Goal: Information Seeking & Learning: Find specific fact

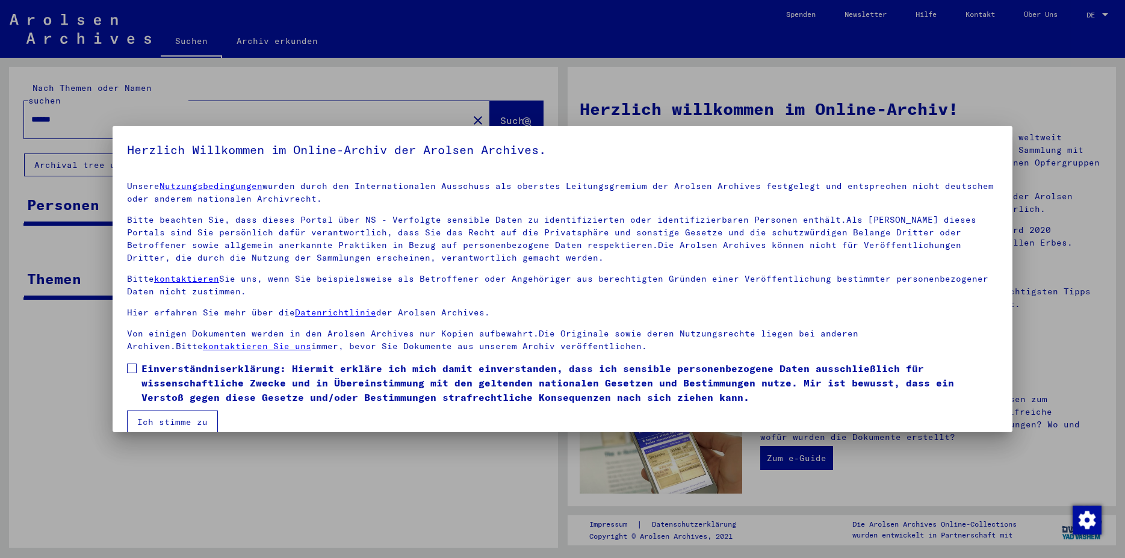
scroll to position [16, 0]
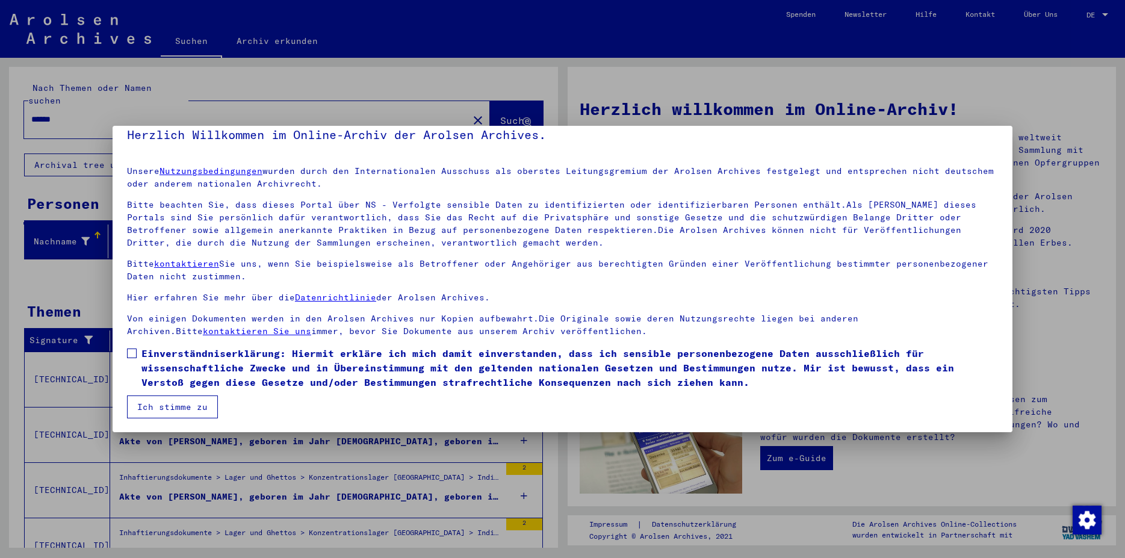
click at [137, 352] on label "Einverständniserklärung: Hiermit erkläre ich mich damit einverstanden, dass ich…" at bounding box center [562, 367] width 871 height 43
click at [187, 410] on button "Ich stimme zu" at bounding box center [172, 406] width 91 height 23
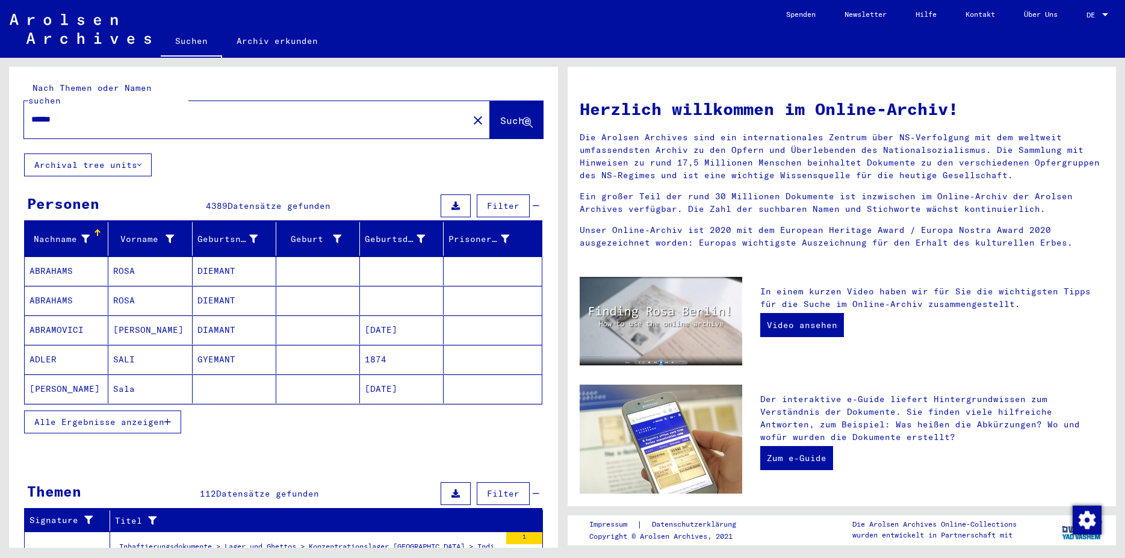
click at [104, 417] on span "Alle Ergebnisse anzeigen" at bounding box center [99, 422] width 130 height 11
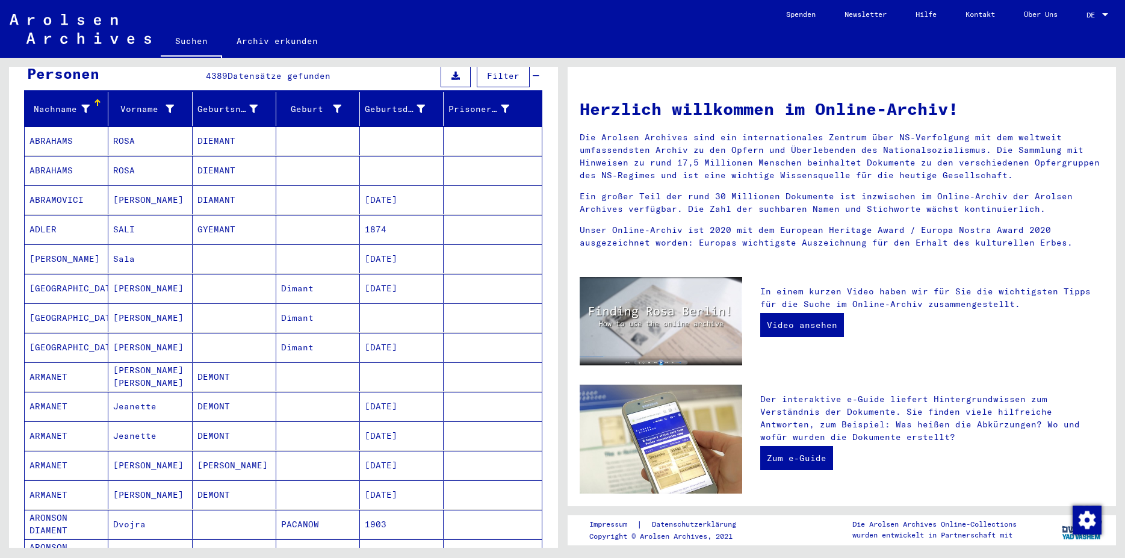
scroll to position [0, 0]
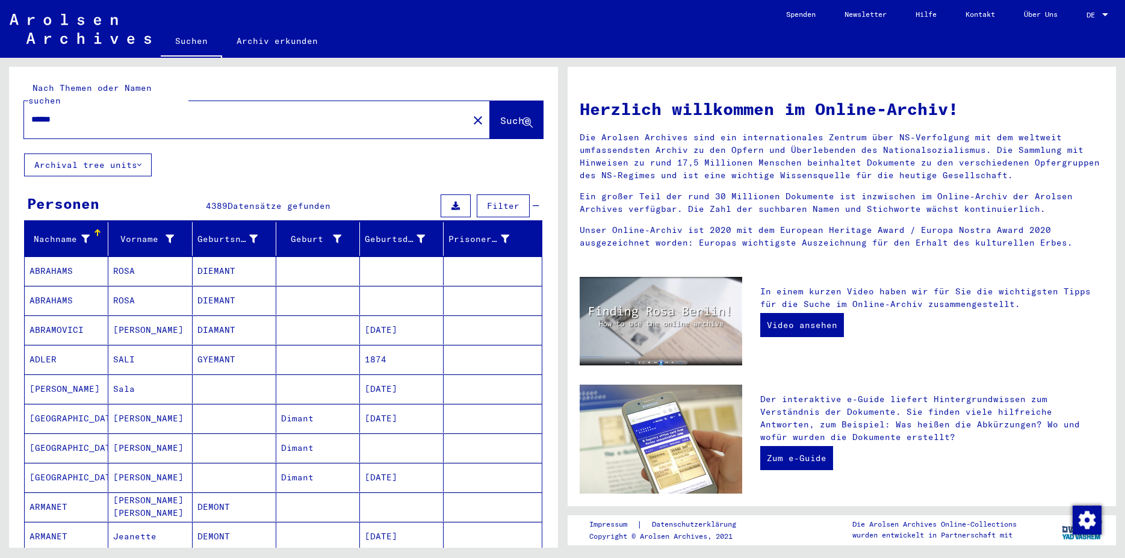
click at [123, 264] on mat-cell "ROSA" at bounding box center [150, 270] width 84 height 29
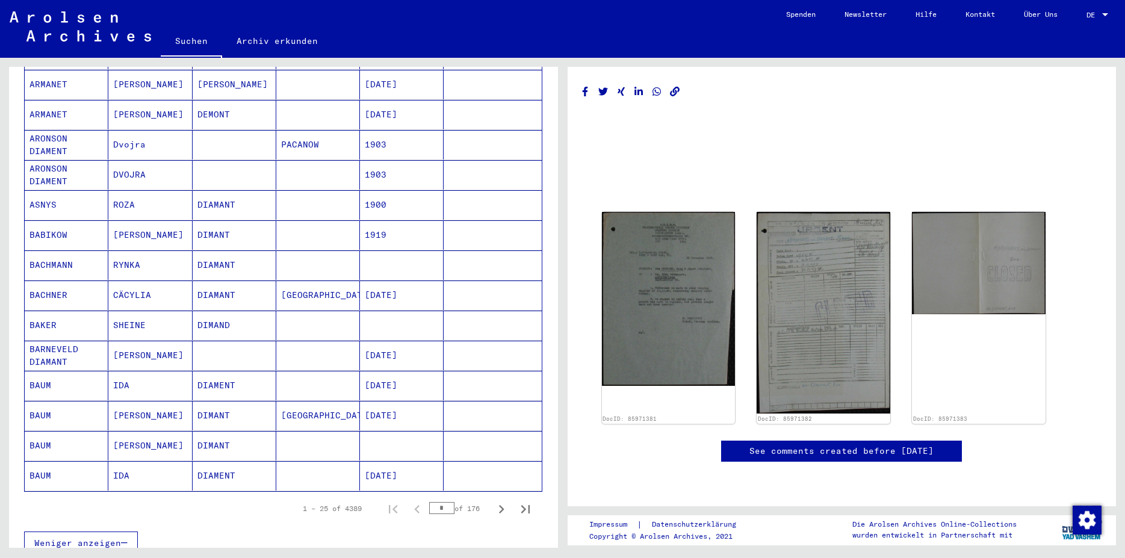
scroll to position [520, 0]
click at [493, 498] on icon "Next page" at bounding box center [501, 506] width 17 height 17
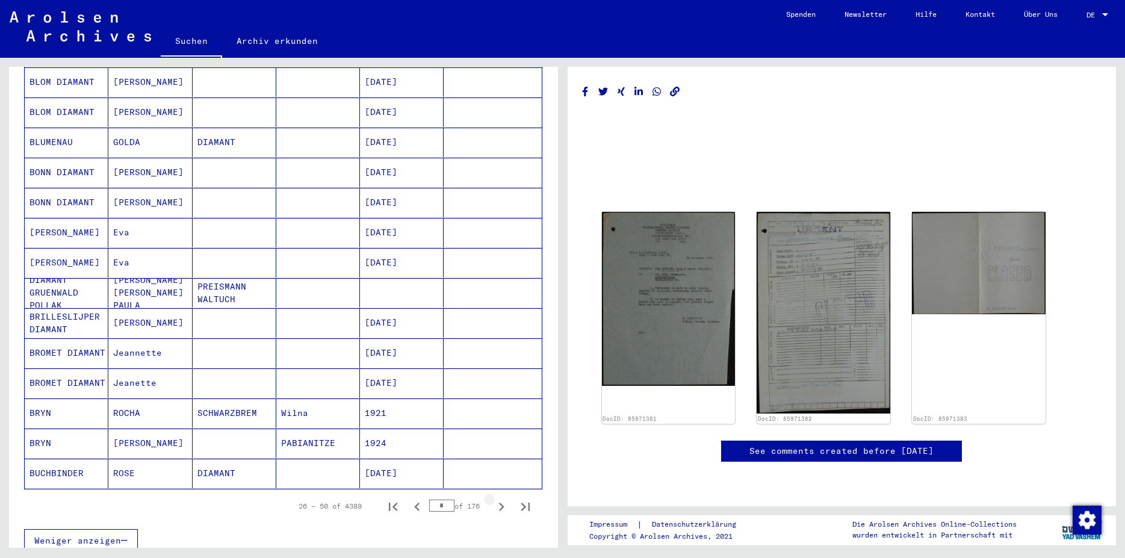
click at [493, 498] on icon "Next page" at bounding box center [501, 506] width 17 height 17
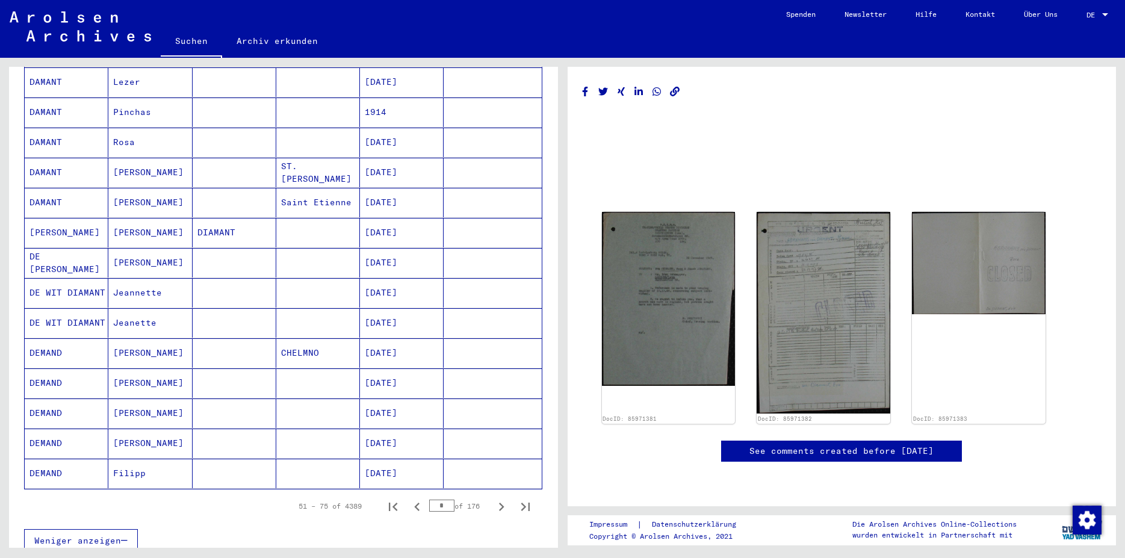
click at [493, 498] on icon "Next page" at bounding box center [501, 506] width 17 height 17
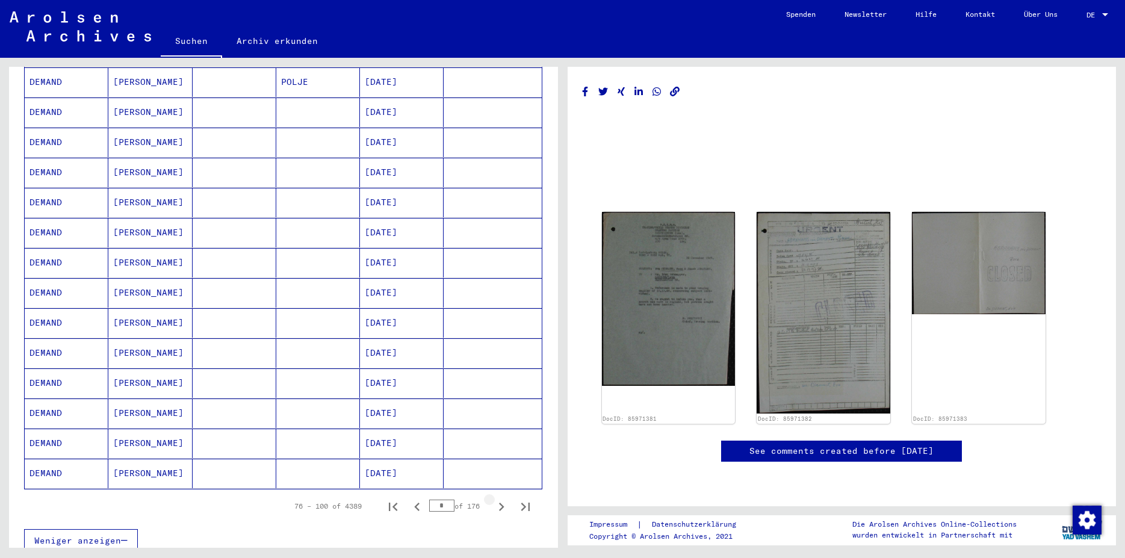
click at [493, 498] on icon "Next page" at bounding box center [501, 506] width 17 height 17
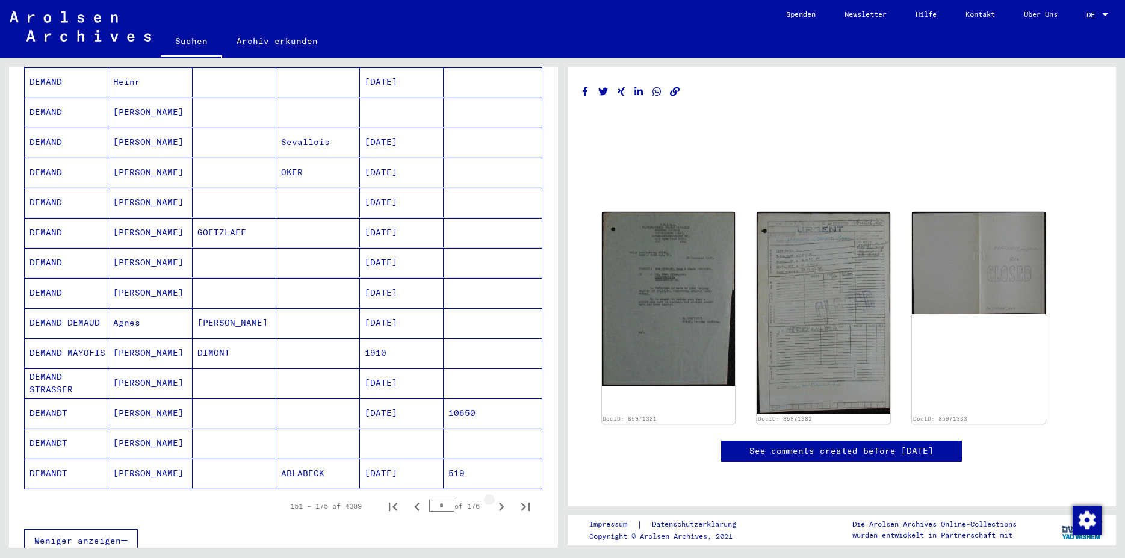
click at [493, 498] on icon "Next page" at bounding box center [501, 506] width 17 height 17
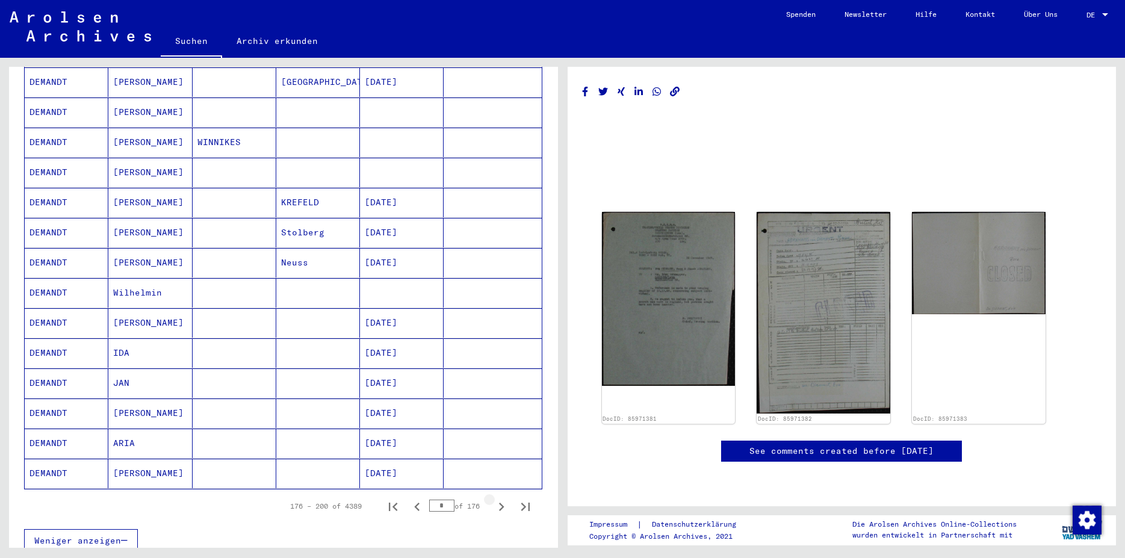
click at [493, 498] on icon "Next page" at bounding box center [501, 506] width 17 height 17
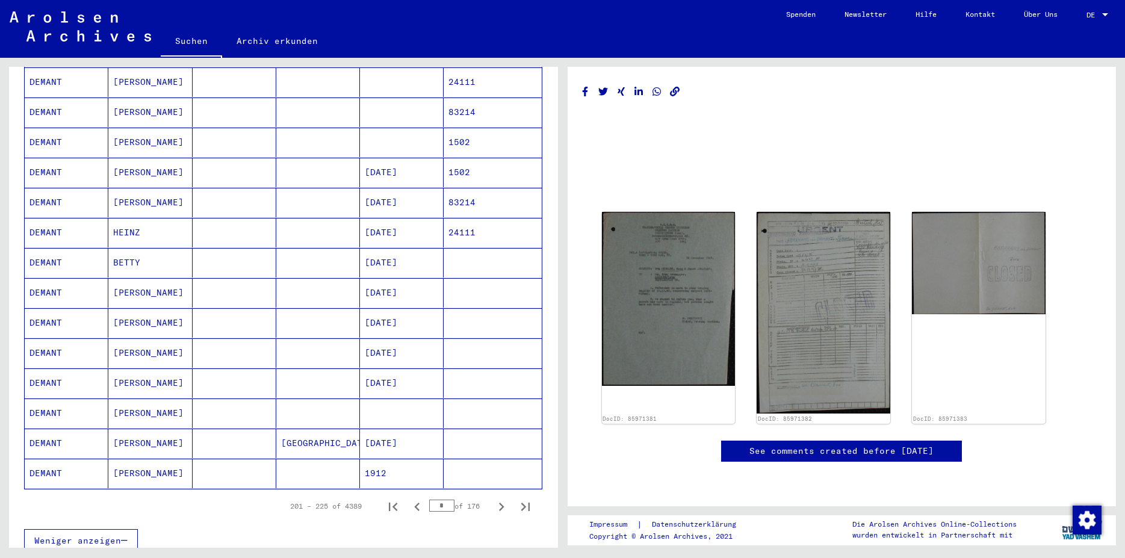
click at [493, 498] on icon "Next page" at bounding box center [501, 506] width 17 height 17
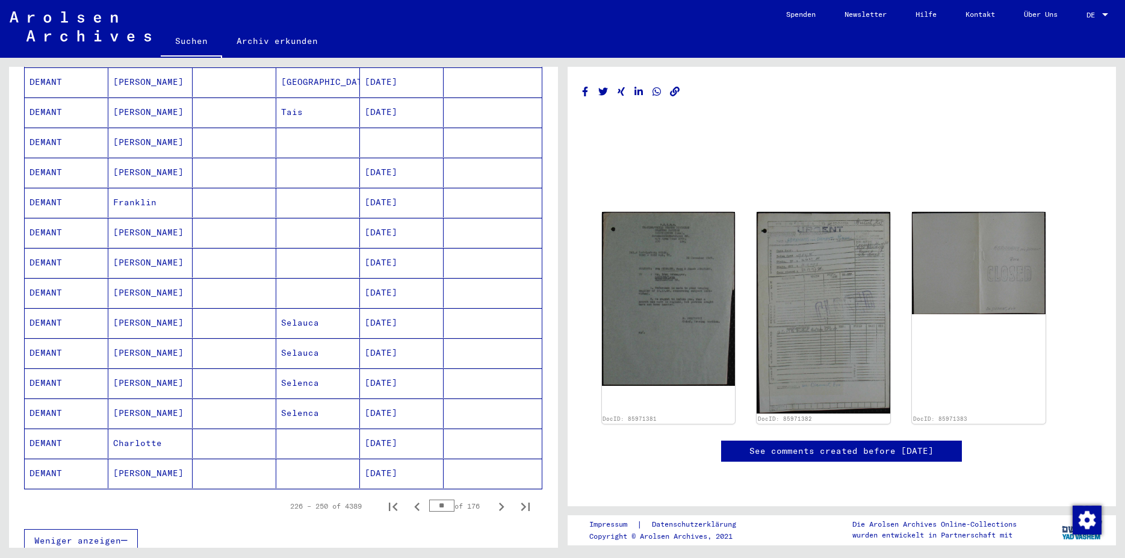
click at [493, 498] on icon "Next page" at bounding box center [501, 506] width 17 height 17
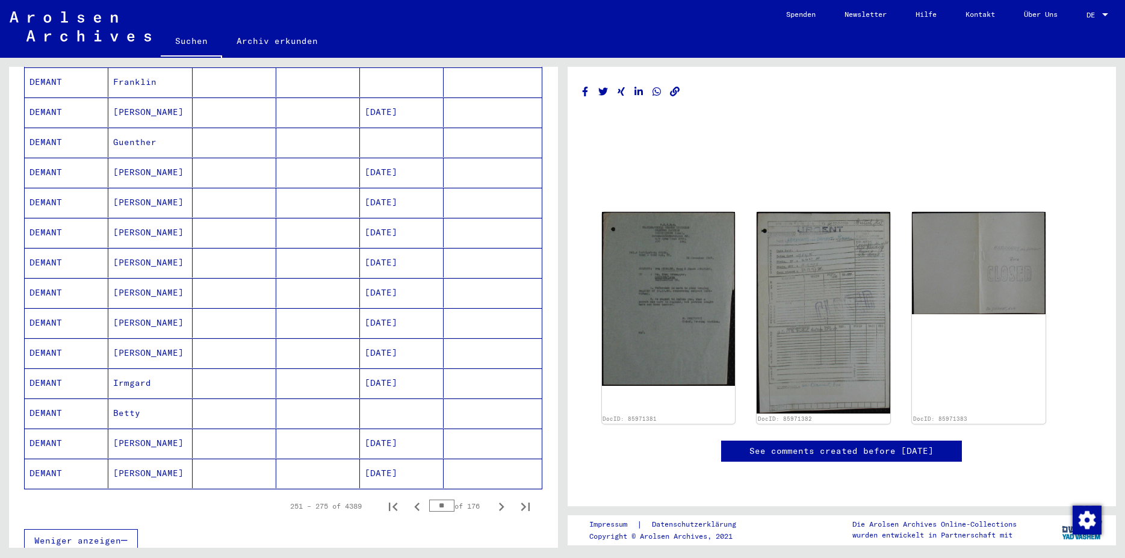
click at [493, 498] on icon "Next page" at bounding box center [501, 506] width 17 height 17
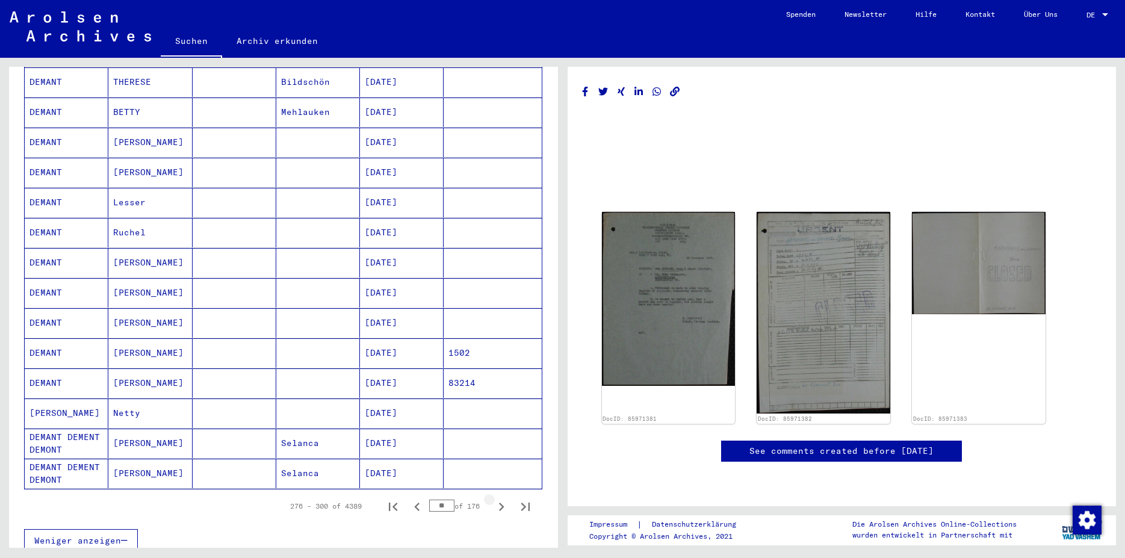
click at [493, 498] on icon "Next page" at bounding box center [501, 506] width 17 height 17
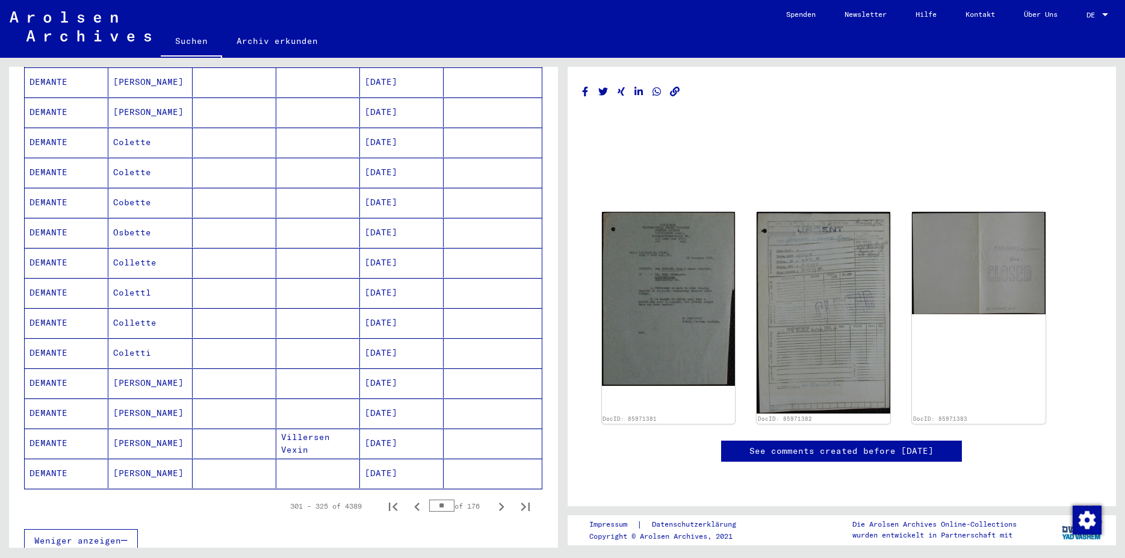
click at [493, 498] on icon "Next page" at bounding box center [501, 506] width 17 height 17
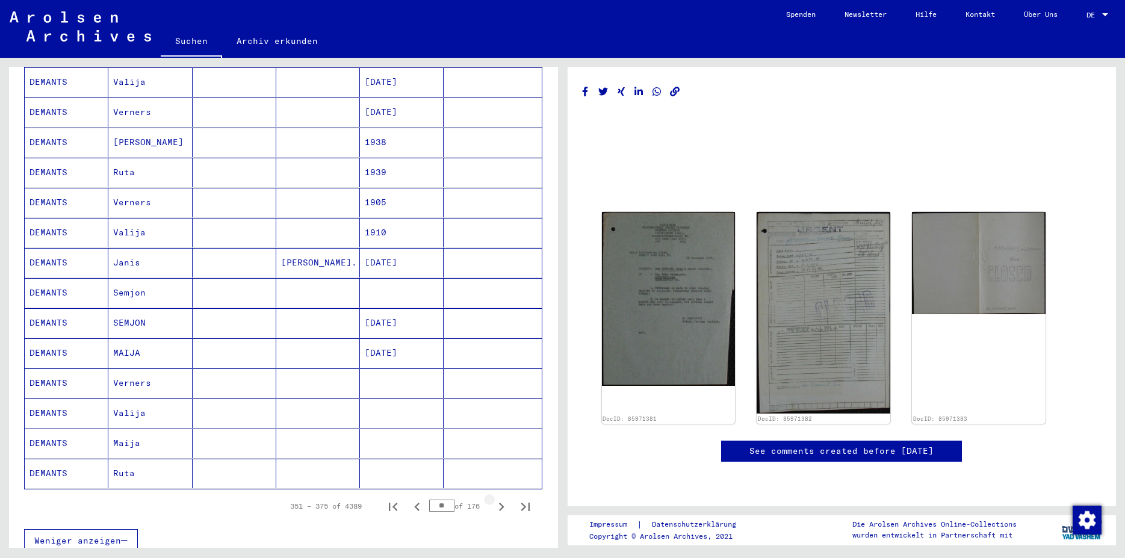
click at [493, 498] on icon "Next page" at bounding box center [501, 506] width 17 height 17
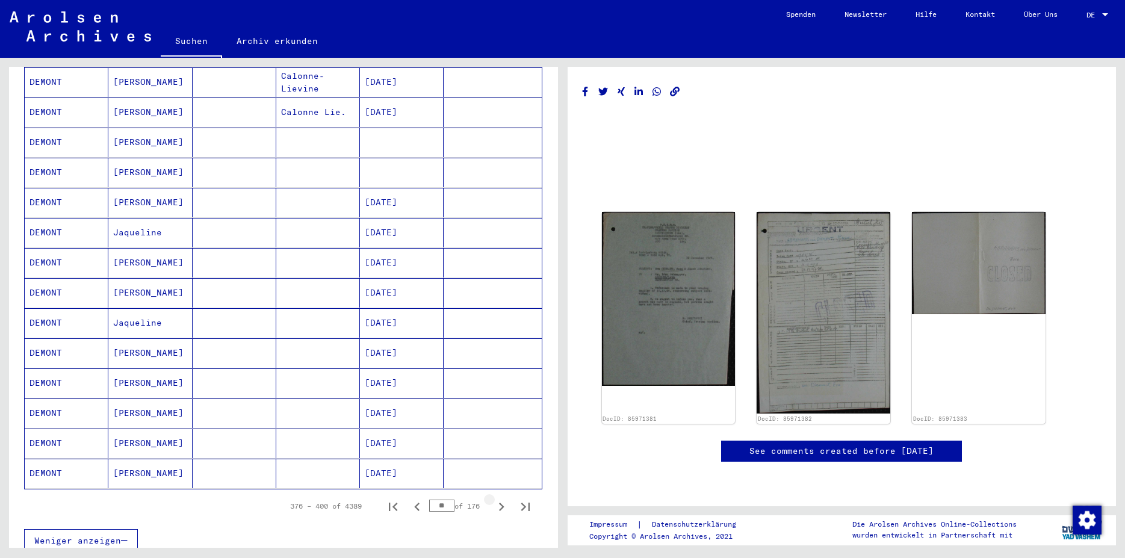
click at [493, 498] on icon "Next page" at bounding box center [501, 506] width 17 height 17
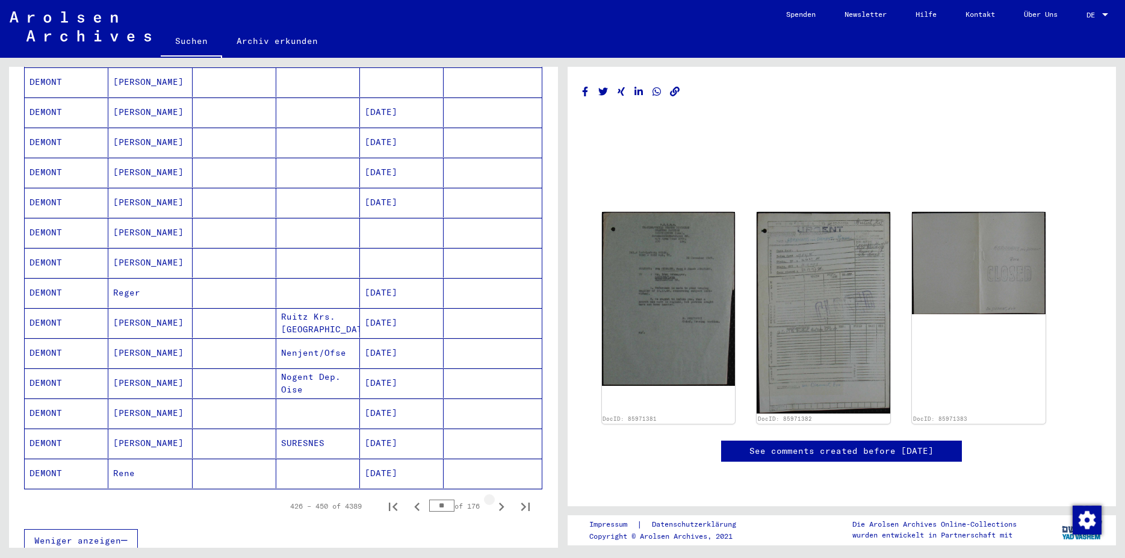
click at [493, 498] on icon "Next page" at bounding box center [501, 506] width 17 height 17
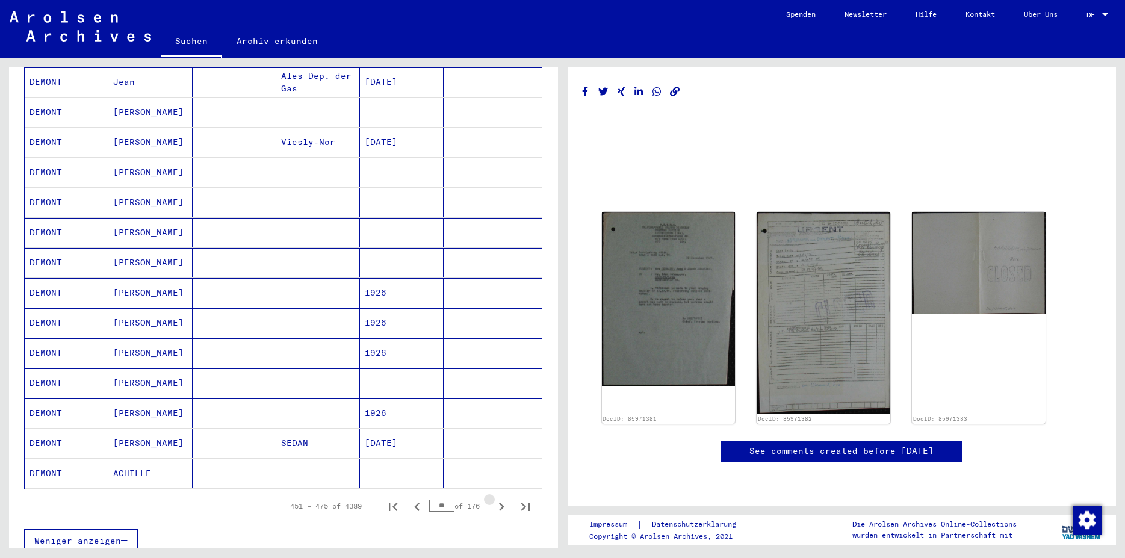
click at [493, 498] on icon "Next page" at bounding box center [501, 506] width 17 height 17
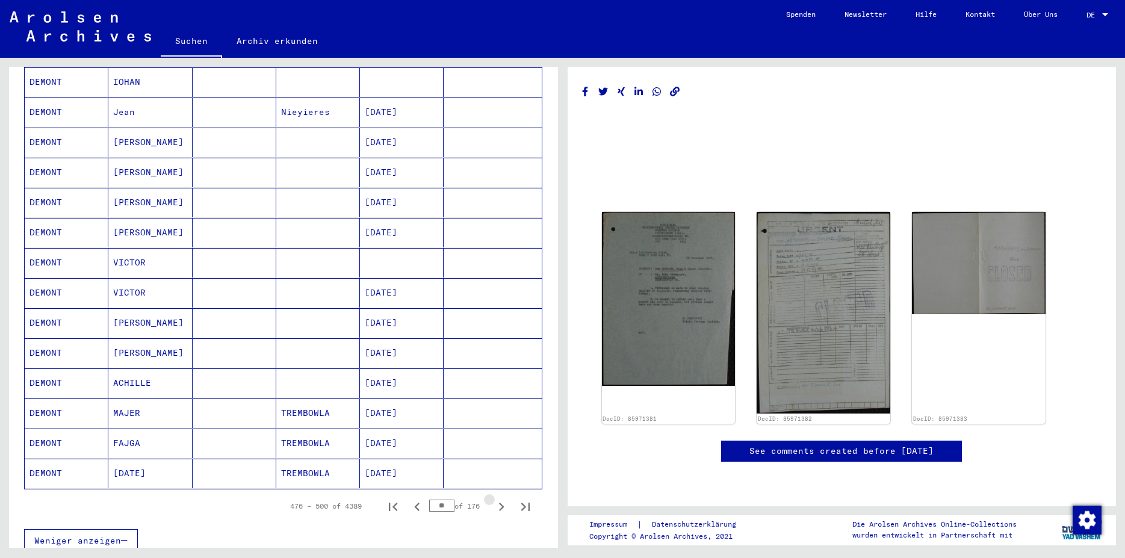
click at [493, 498] on icon "Next page" at bounding box center [501, 506] width 17 height 17
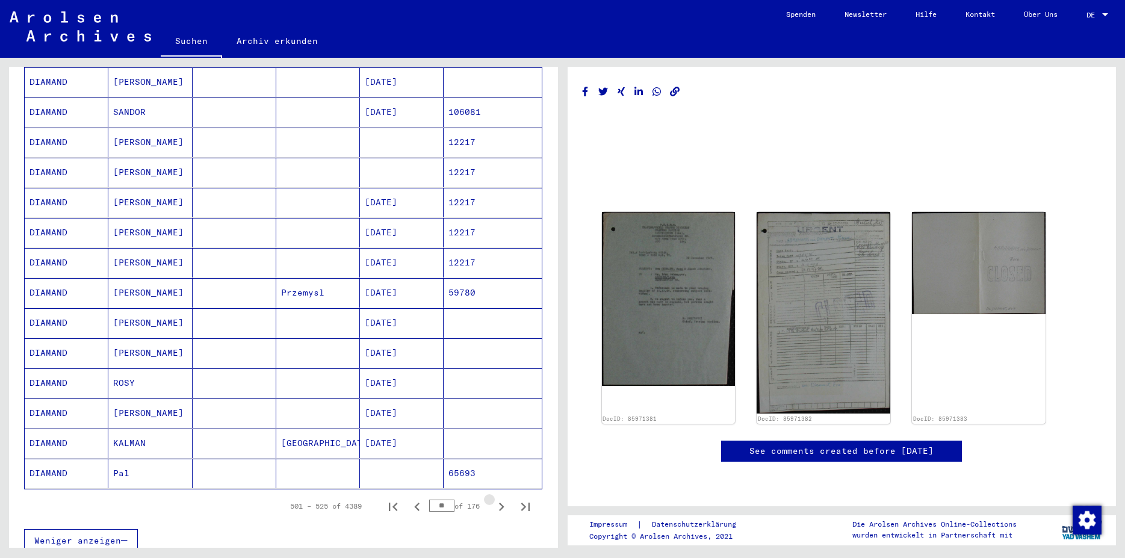
click at [493, 498] on icon "Next page" at bounding box center [501, 506] width 17 height 17
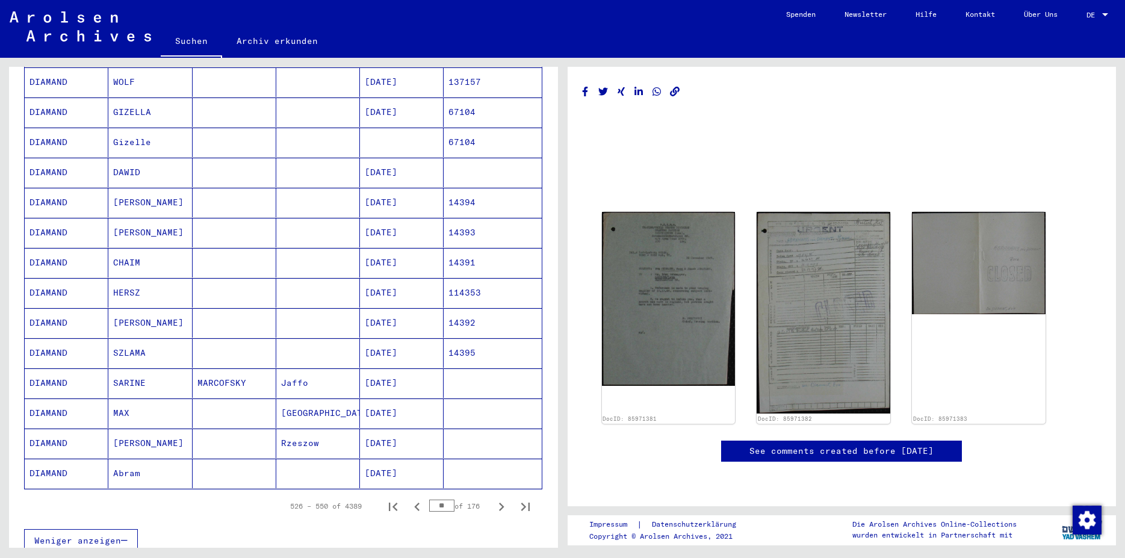
click at [493, 498] on icon "Next page" at bounding box center [501, 506] width 17 height 17
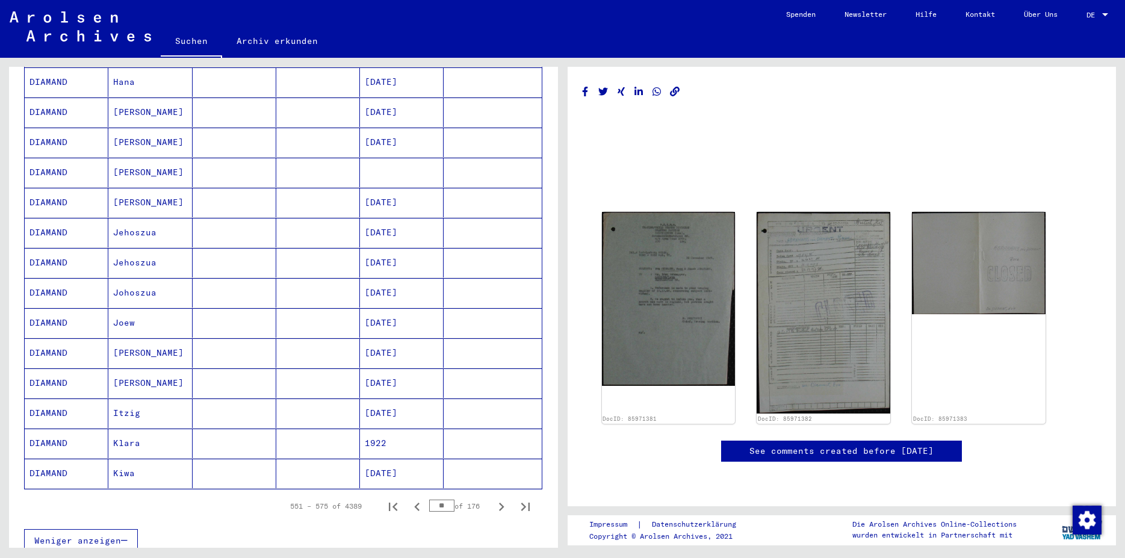
click at [493, 498] on icon "Next page" at bounding box center [501, 506] width 17 height 17
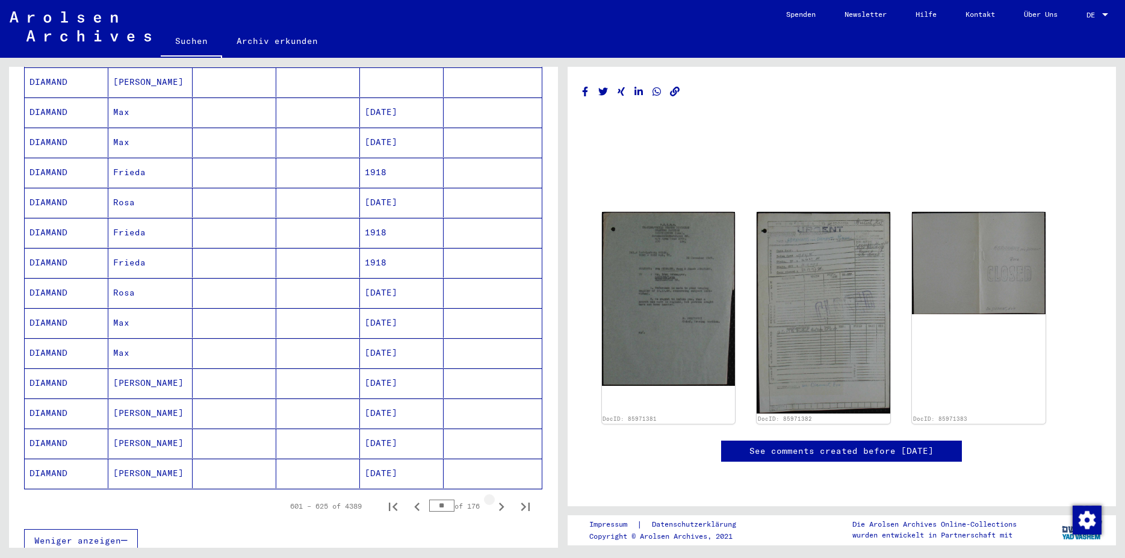
click at [493, 498] on icon "Next page" at bounding box center [501, 506] width 17 height 17
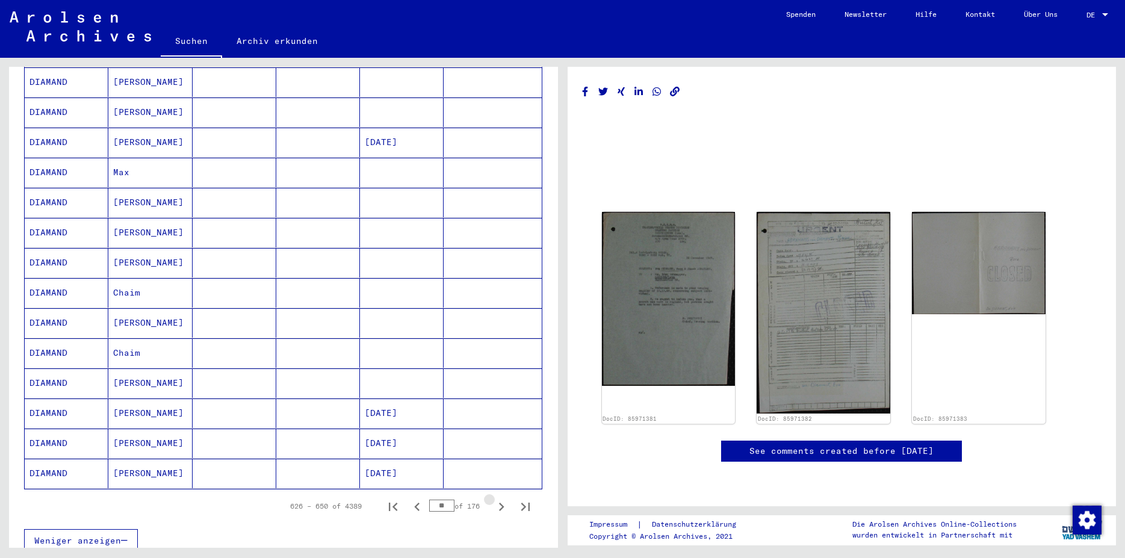
click at [493, 498] on icon "Next page" at bounding box center [501, 506] width 17 height 17
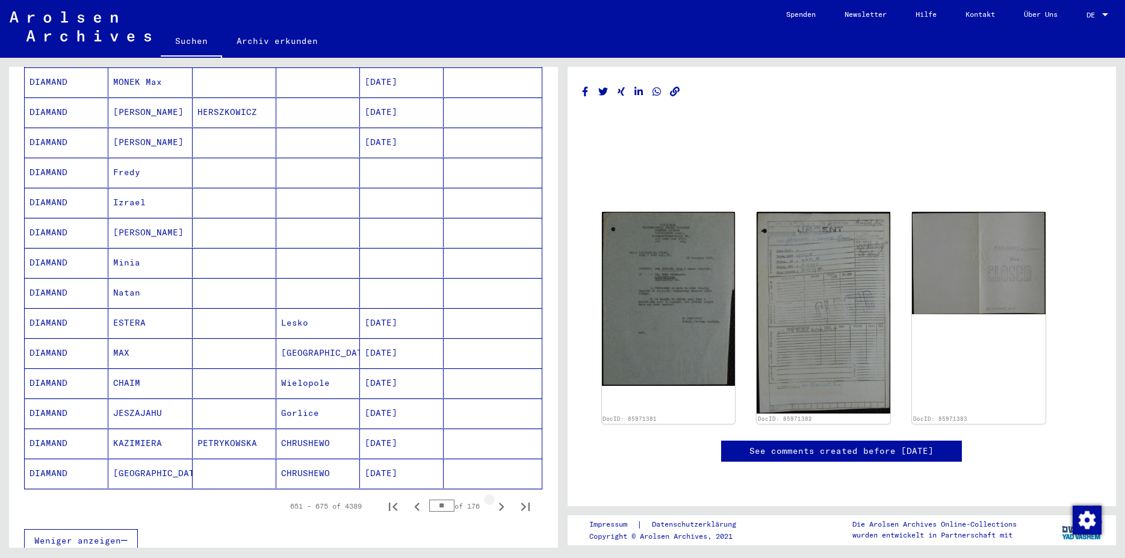
click at [493, 498] on icon "Next page" at bounding box center [501, 506] width 17 height 17
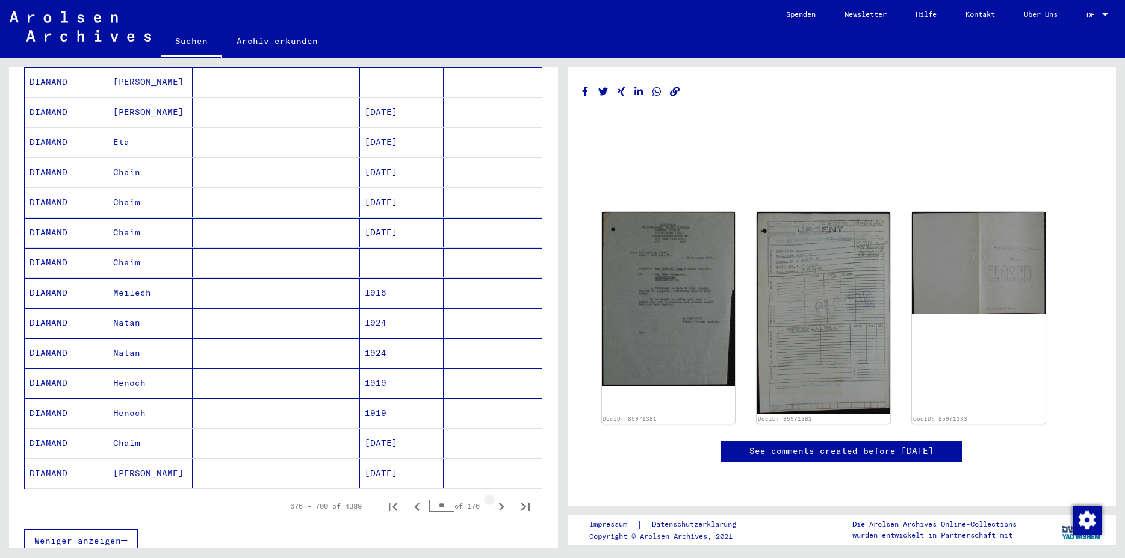
click at [493, 498] on icon "Next page" at bounding box center [501, 506] width 17 height 17
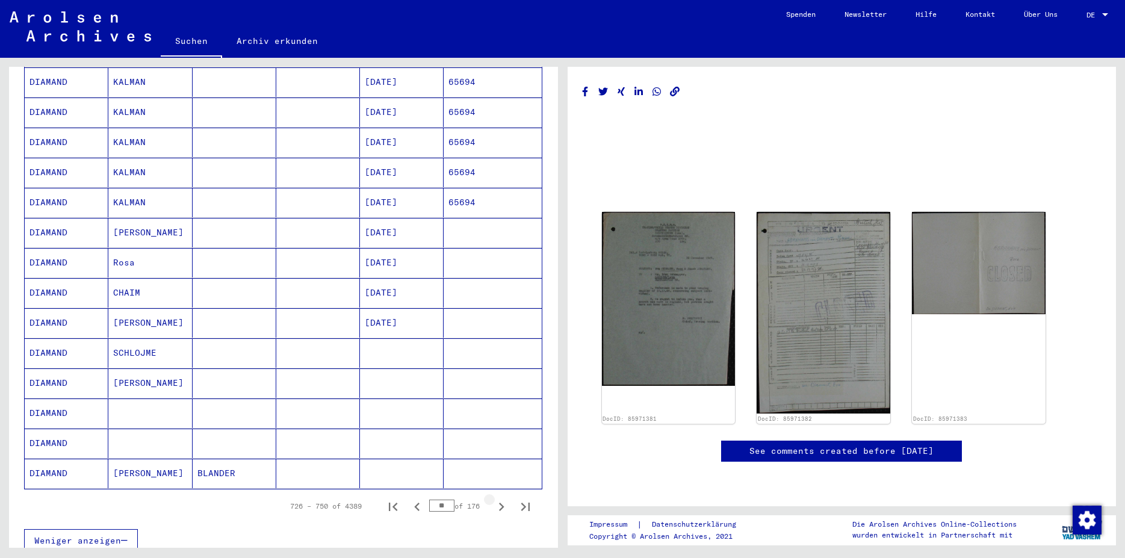
click at [493, 498] on icon "Next page" at bounding box center [501, 506] width 17 height 17
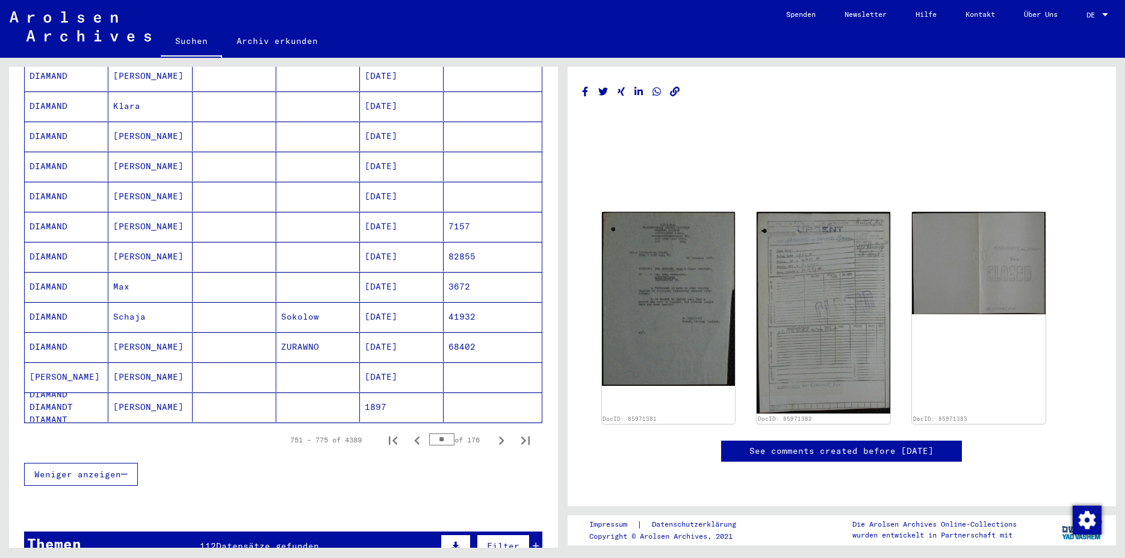
scroll to position [715, 0]
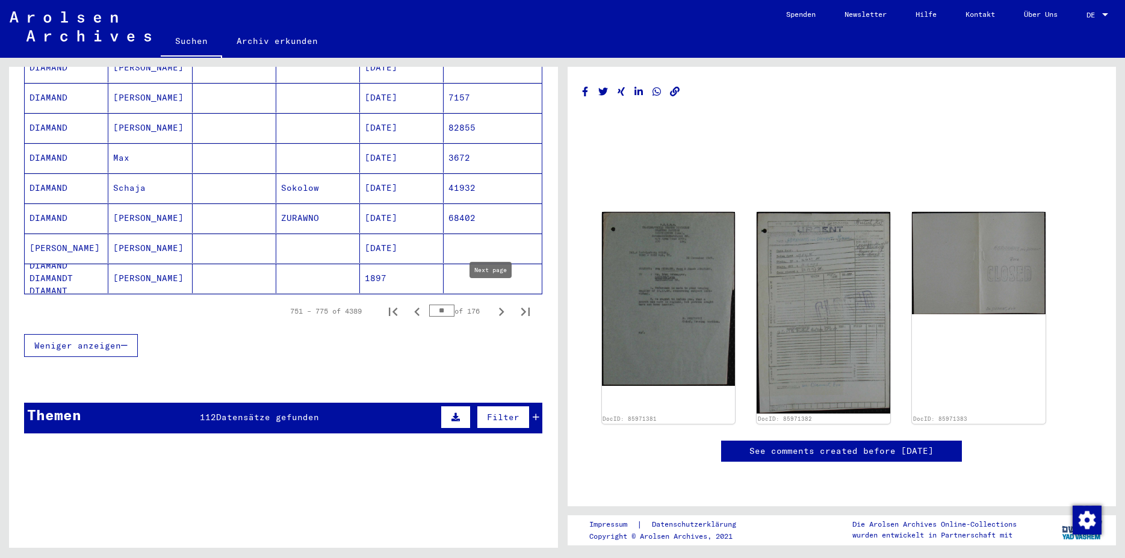
click at [489, 299] on button "Next page" at bounding box center [501, 311] width 24 height 24
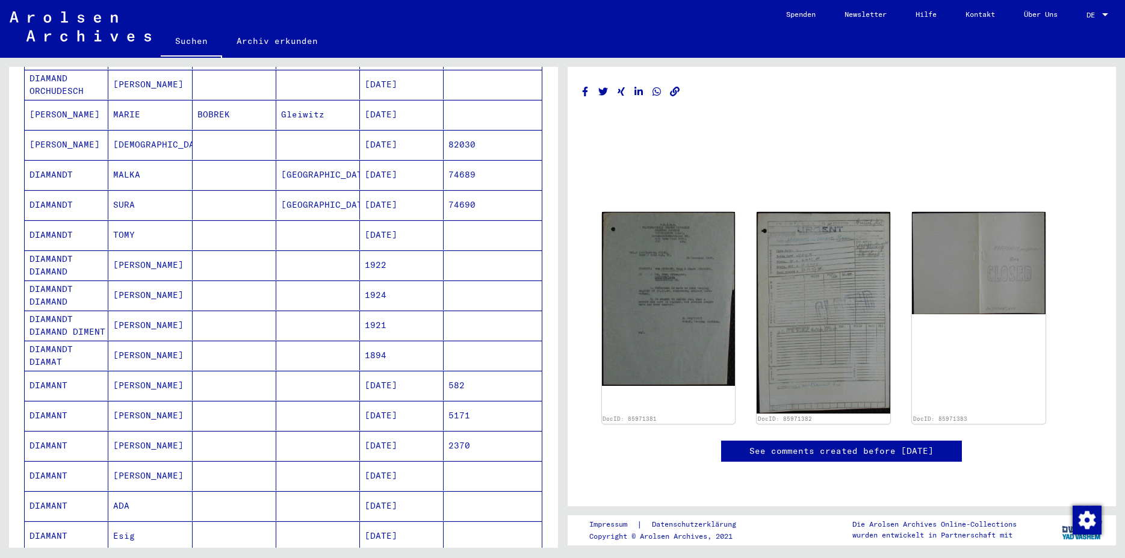
scroll to position [195, 0]
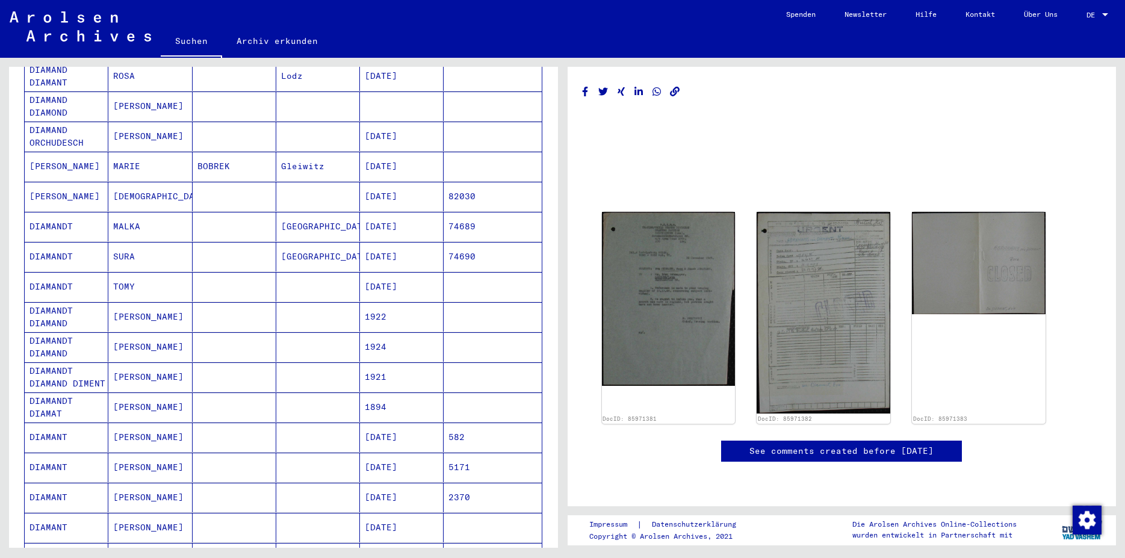
click at [60, 213] on mat-cell "DIAMANDT" at bounding box center [67, 226] width 84 height 29
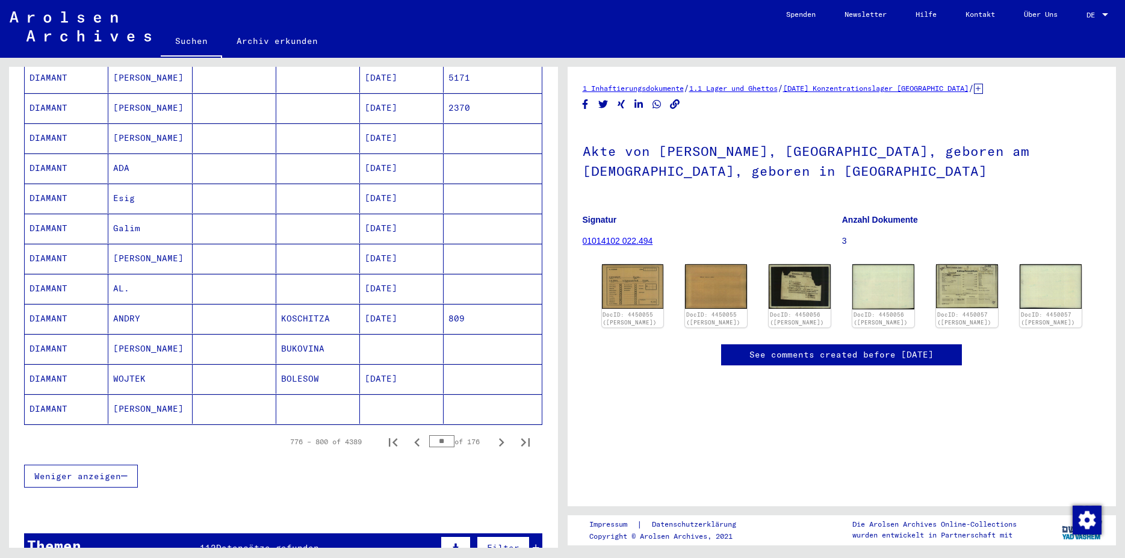
scroll to position [585, 0]
click at [493, 433] on icon "Next page" at bounding box center [501, 441] width 17 height 17
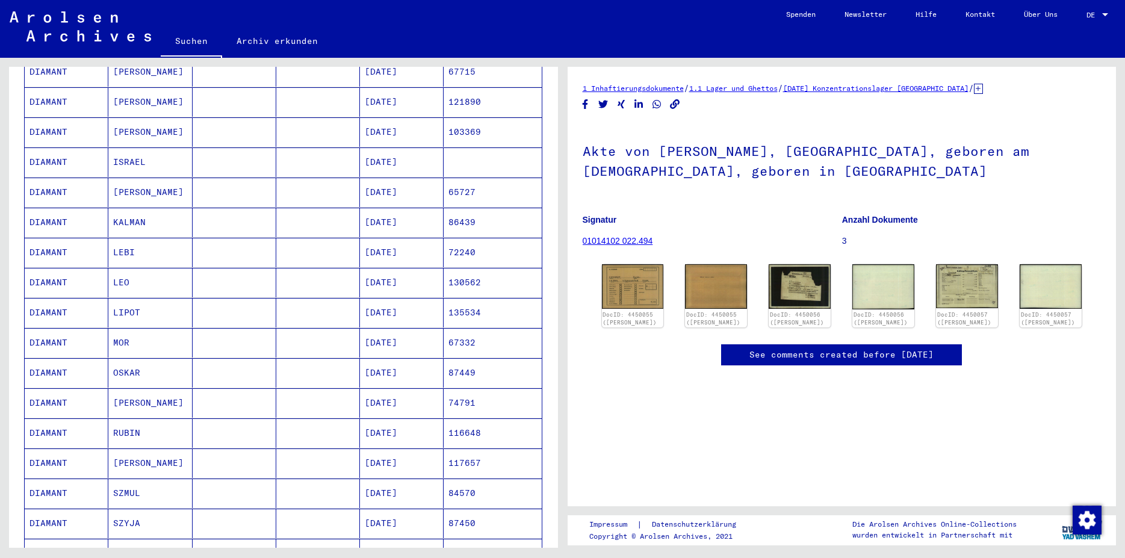
scroll to position [260, 0]
click at [57, 179] on mat-cell "DIAMANT" at bounding box center [67, 191] width 84 height 29
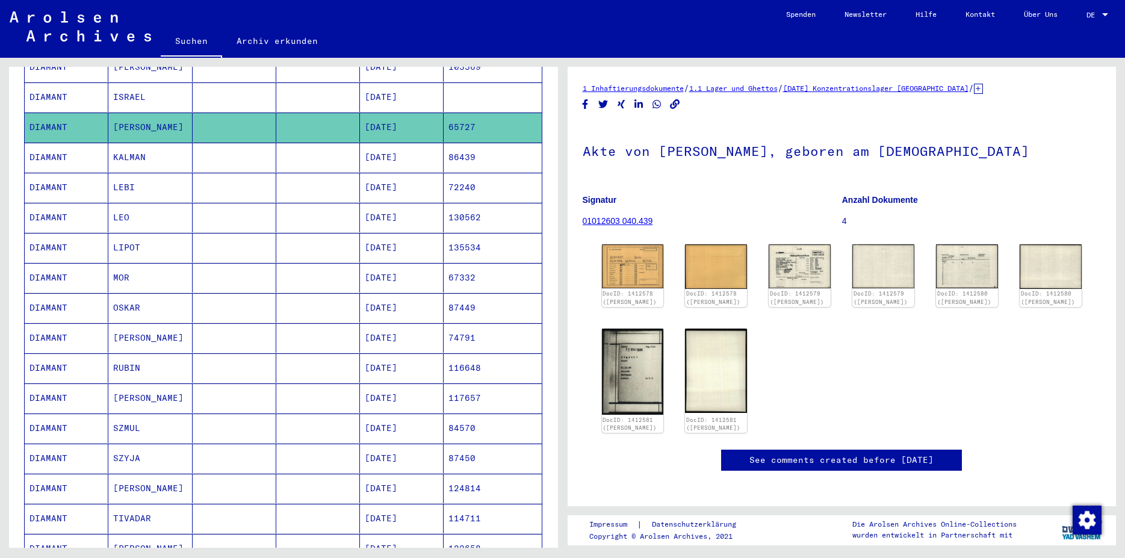
scroll to position [325, 0]
click at [805, 269] on img at bounding box center [799, 266] width 65 height 46
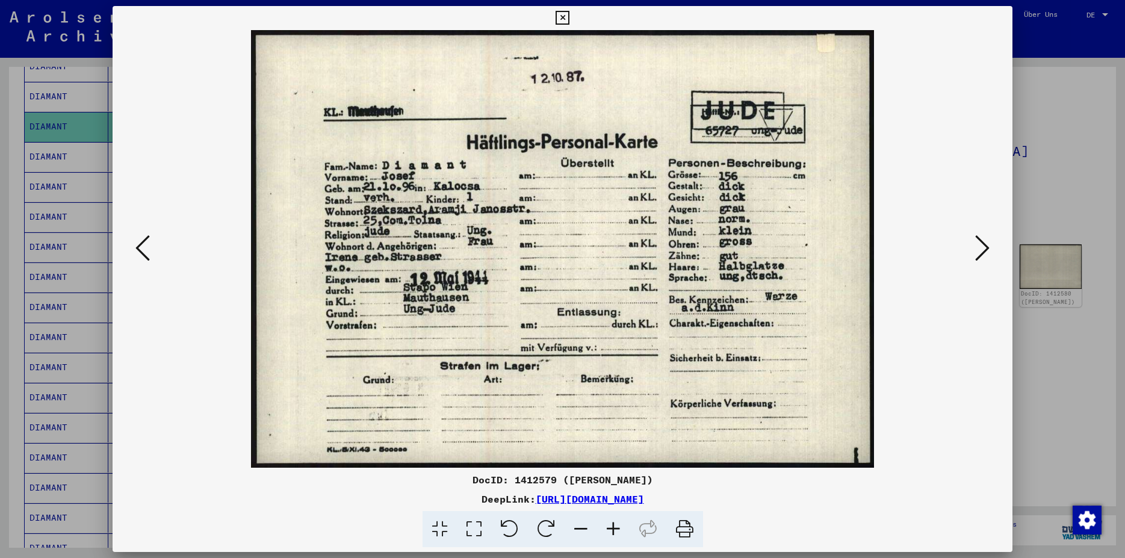
click at [569, 20] on icon at bounding box center [563, 18] width 14 height 14
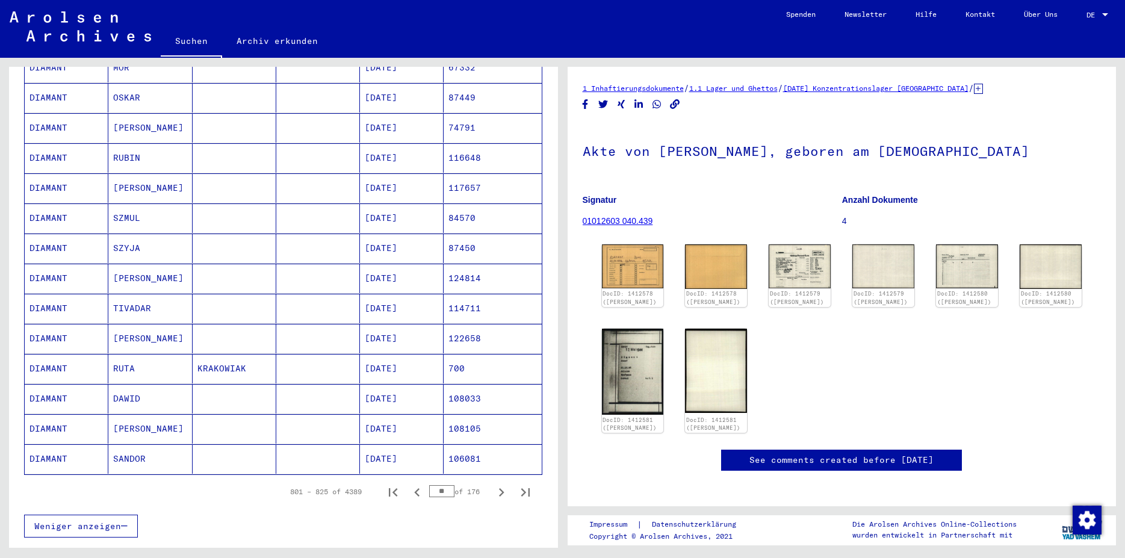
scroll to position [585, 0]
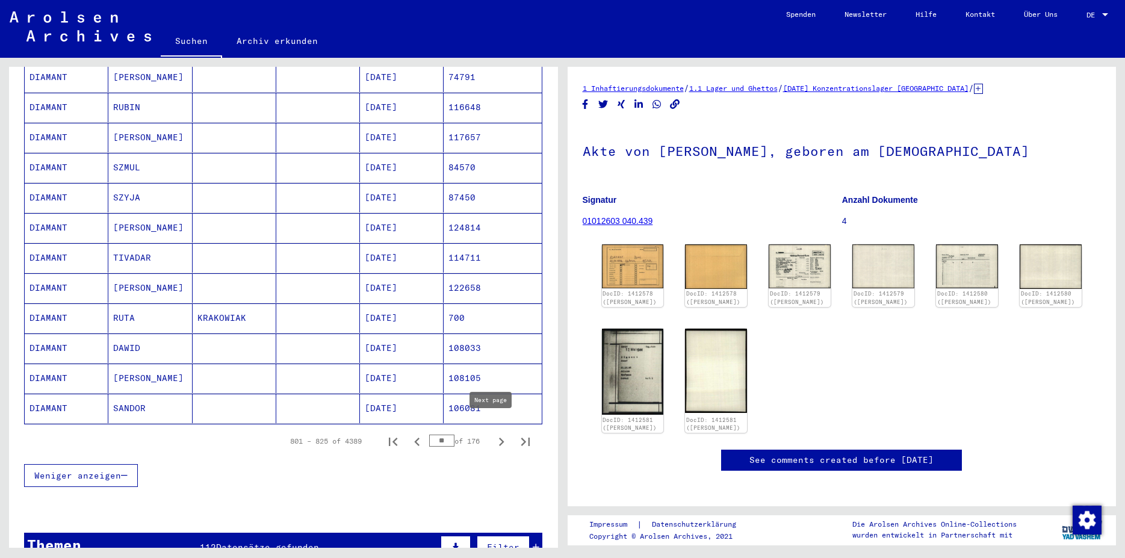
click at [493, 433] on icon "Next page" at bounding box center [501, 441] width 17 height 17
type input "**"
